Goal: Task Accomplishment & Management: Manage account settings

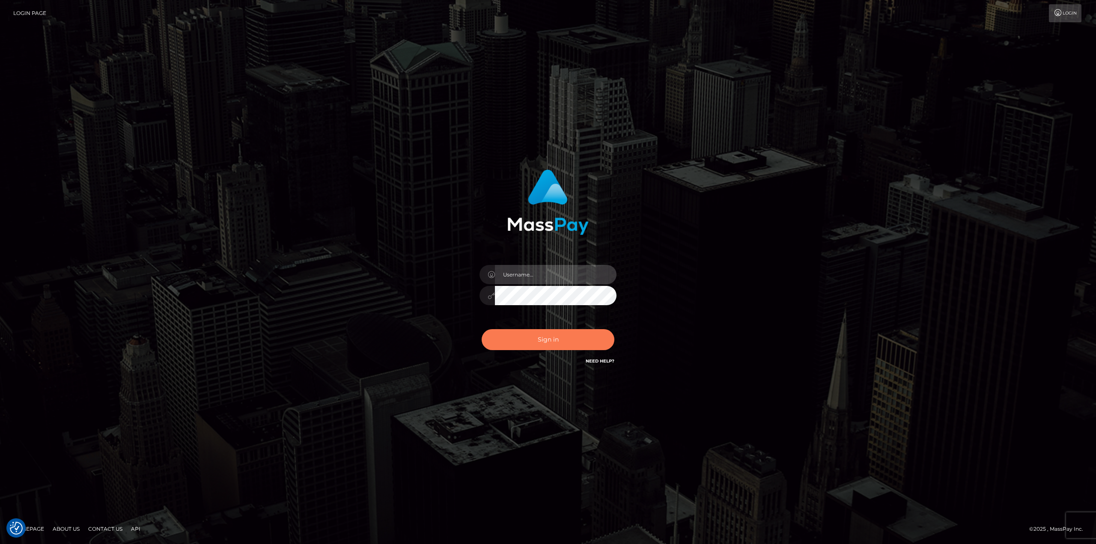
type input "Dikla Silver"
click at [548, 339] on button "Sign in" at bounding box center [548, 339] width 133 height 21
type input "Dikla Silver"
click at [542, 346] on button "Sign in" at bounding box center [548, 339] width 133 height 21
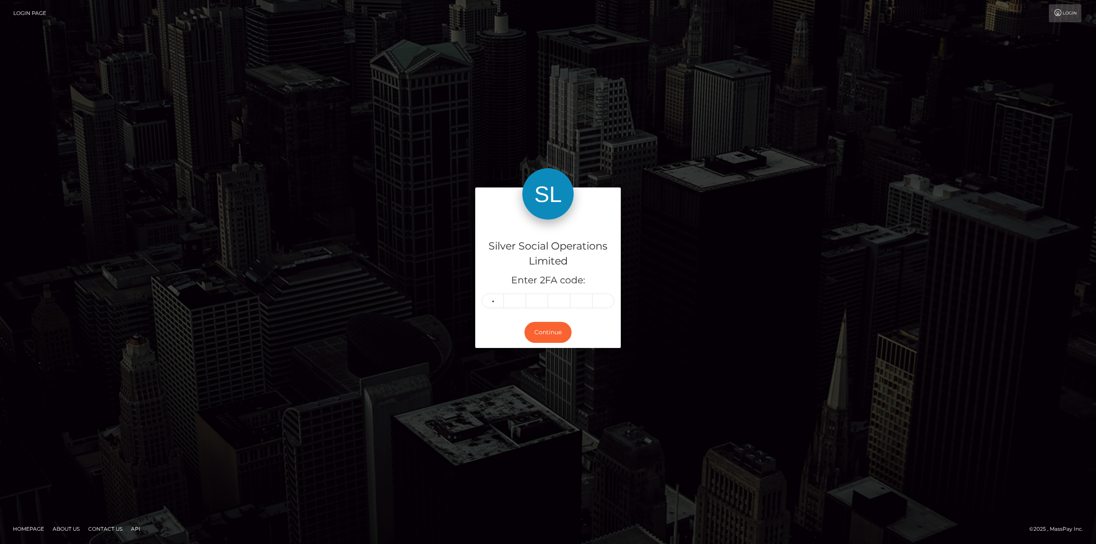
type input "1"
type input "4"
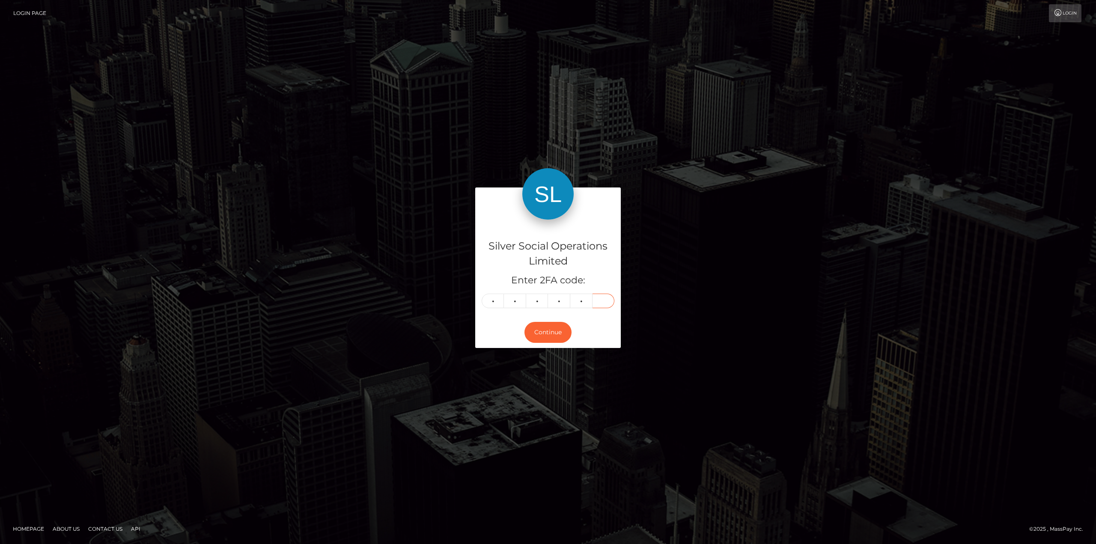
type input "9"
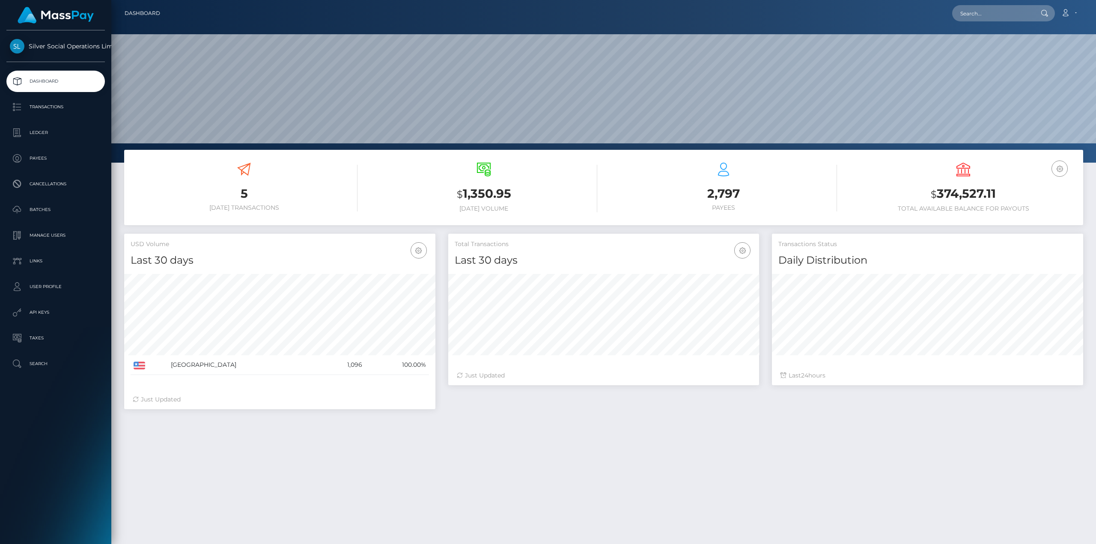
scroll to position [152, 311]
click at [977, 191] on h3 "$ 374,527.11" at bounding box center [963, 194] width 227 height 18
copy h3 "374,527.11"
